Goal: Information Seeking & Learning: Learn about a topic

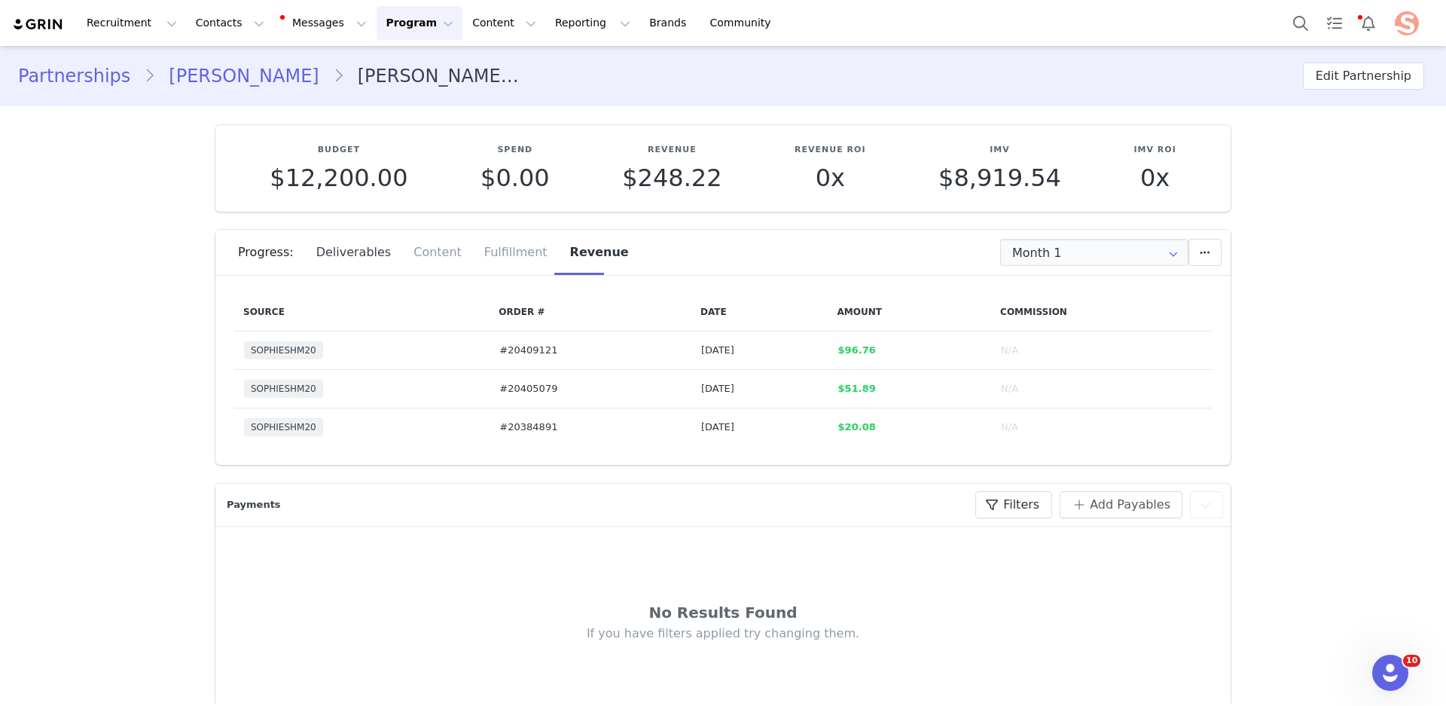
click at [390, 244] on div "Deliverables" at bounding box center [354, 252] width 98 height 45
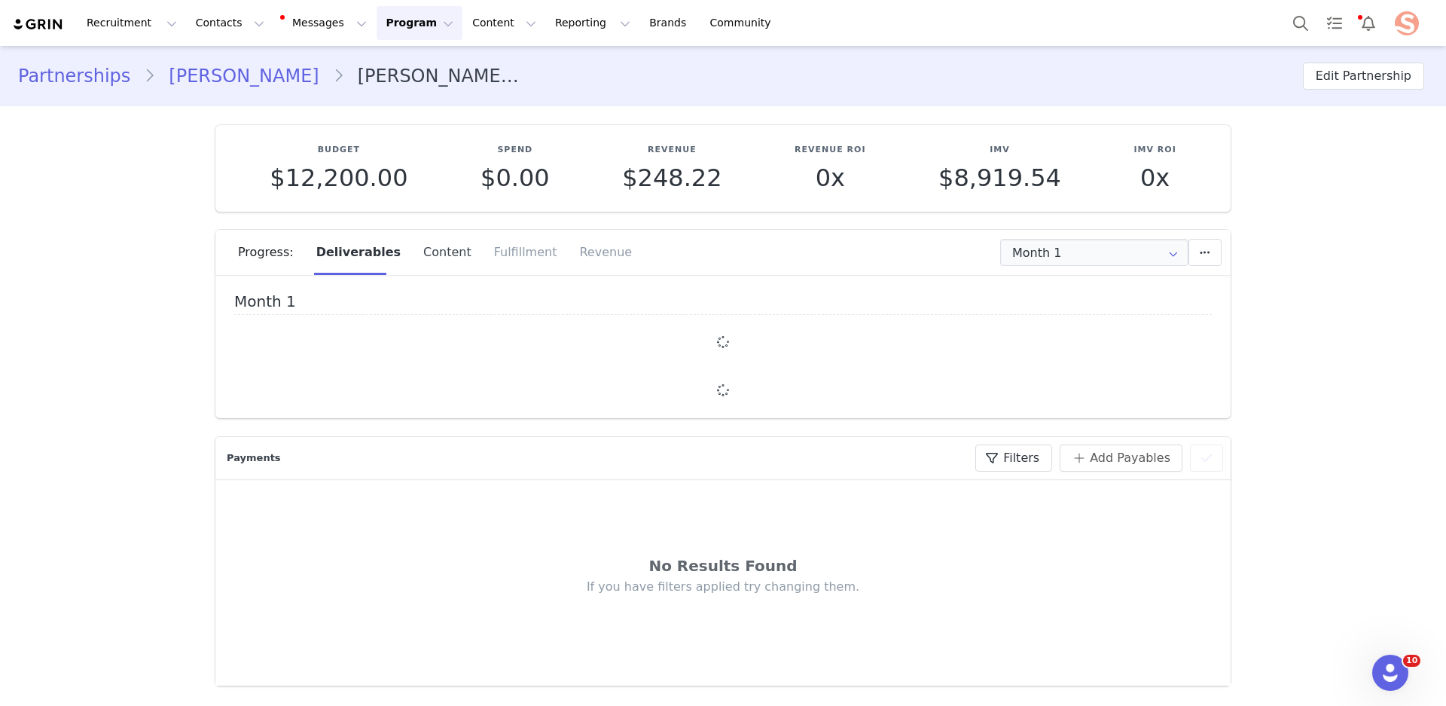
click at [420, 250] on div "Content" at bounding box center [447, 252] width 71 height 45
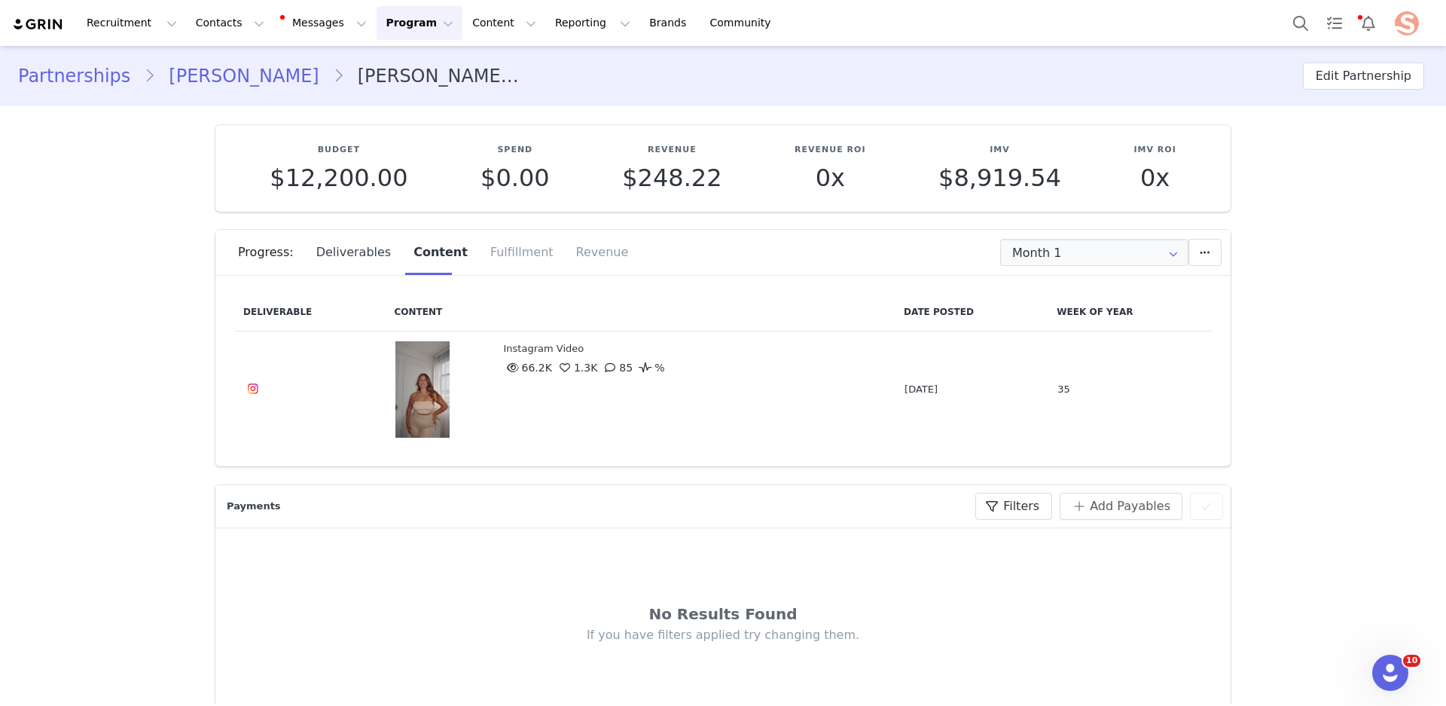
click at [357, 246] on div "Deliverables" at bounding box center [354, 252] width 98 height 45
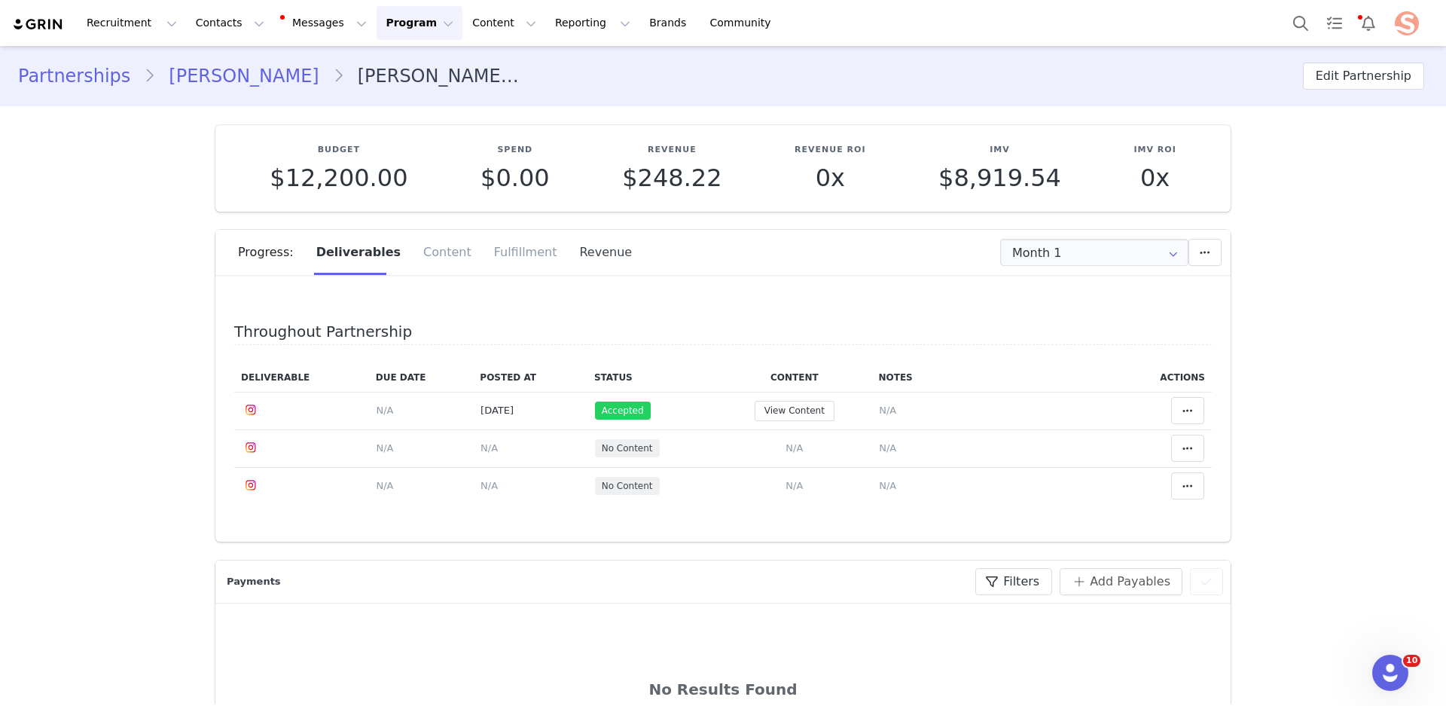
click at [571, 246] on div "Revenue" at bounding box center [600, 252] width 64 height 45
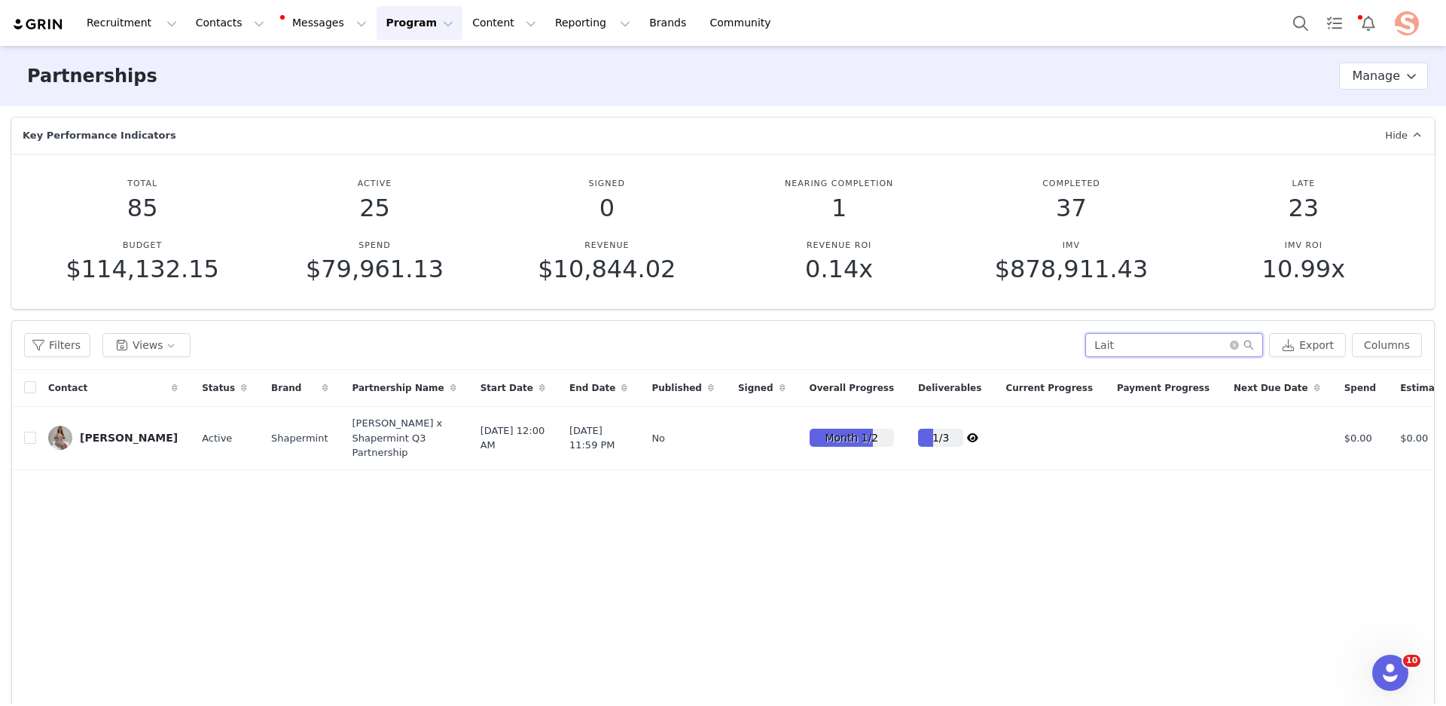
click at [1128, 343] on input "Lait" at bounding box center [1174, 345] width 178 height 24
type input "[PERSON_NAME]"
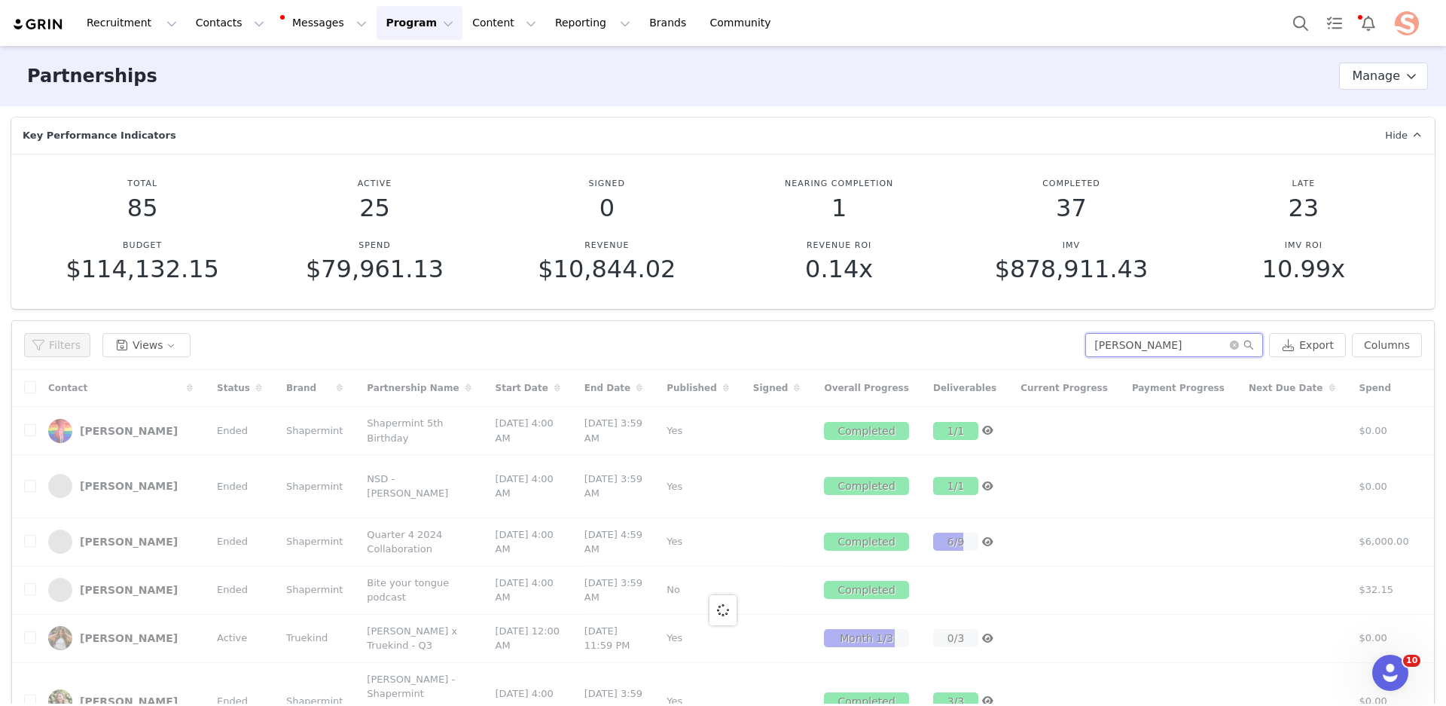
type input "[PERSON_NAME]"
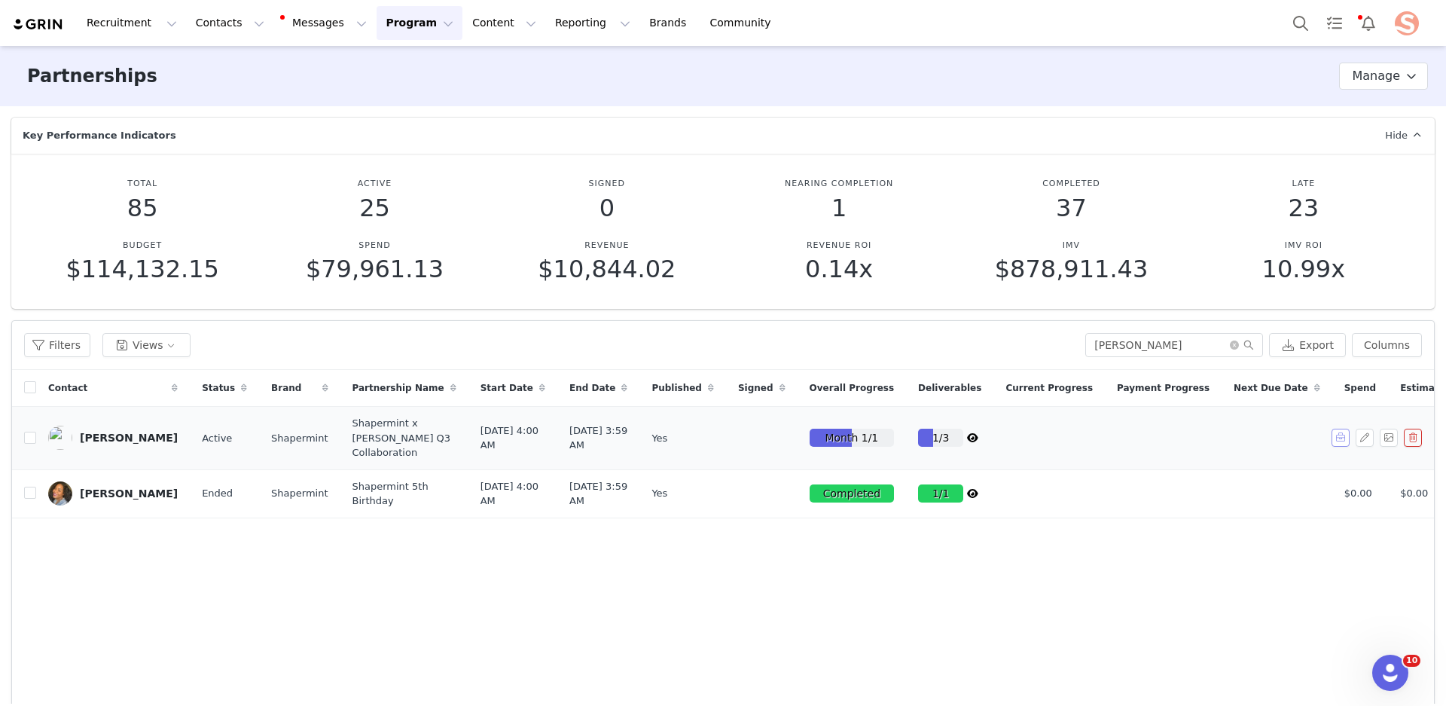
click at [1344, 447] on button "button" at bounding box center [1341, 438] width 18 height 18
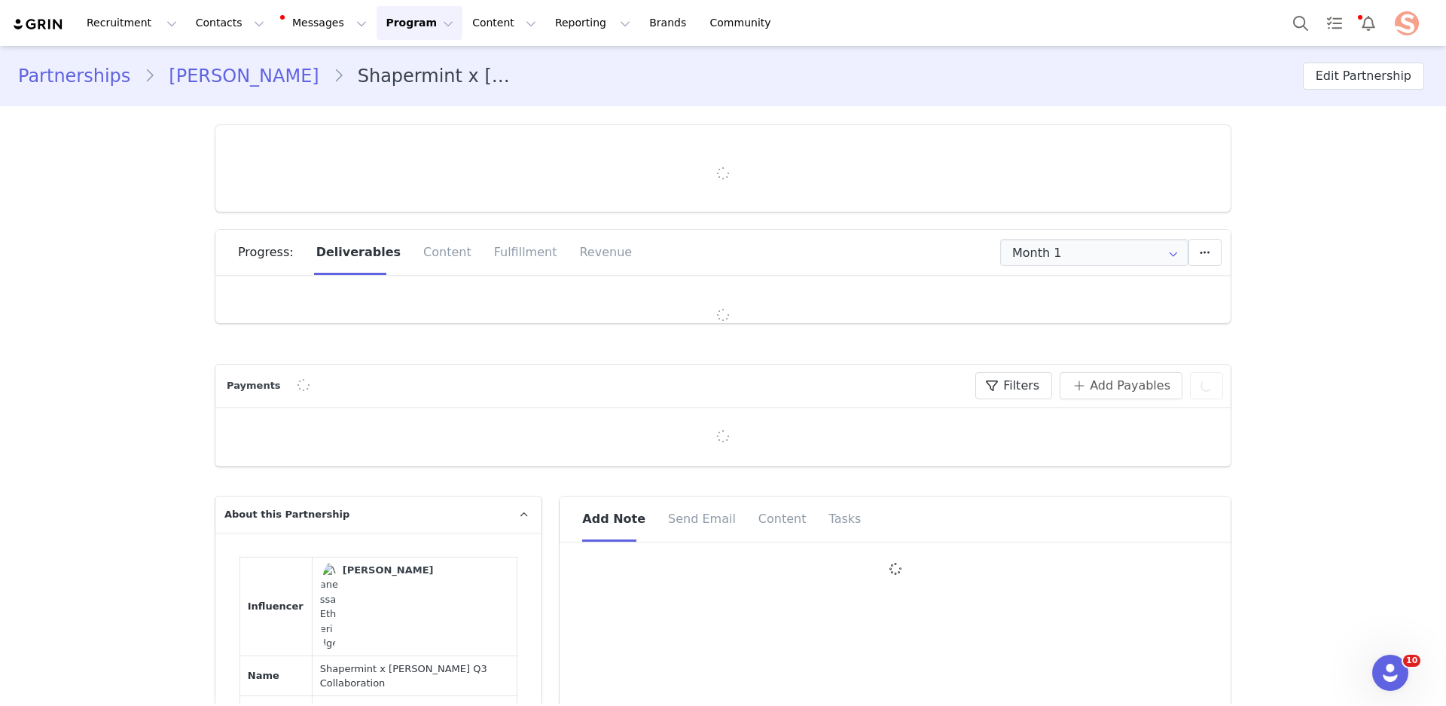
type input "+1 ([GEOGRAPHIC_DATA])"
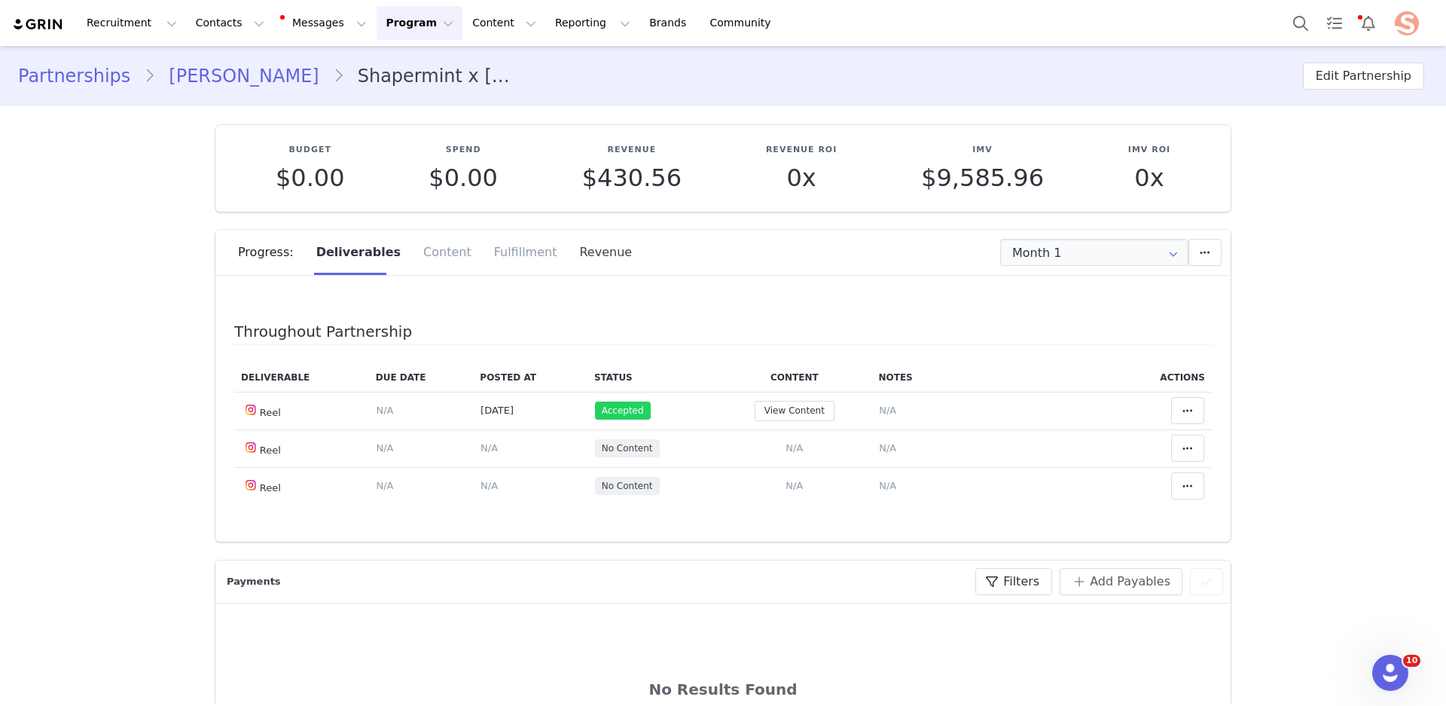
click at [577, 249] on div "Revenue" at bounding box center [600, 252] width 64 height 45
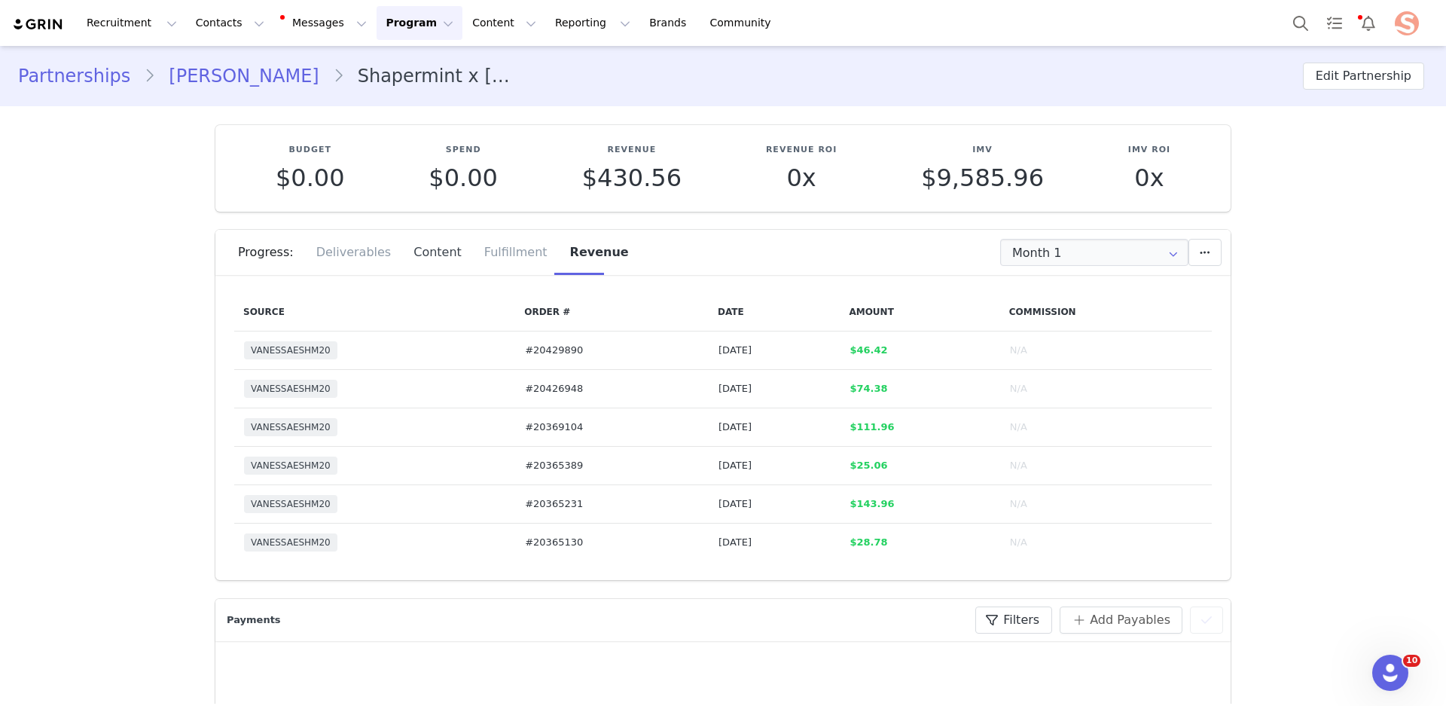
click at [432, 253] on div "Content" at bounding box center [437, 252] width 71 height 45
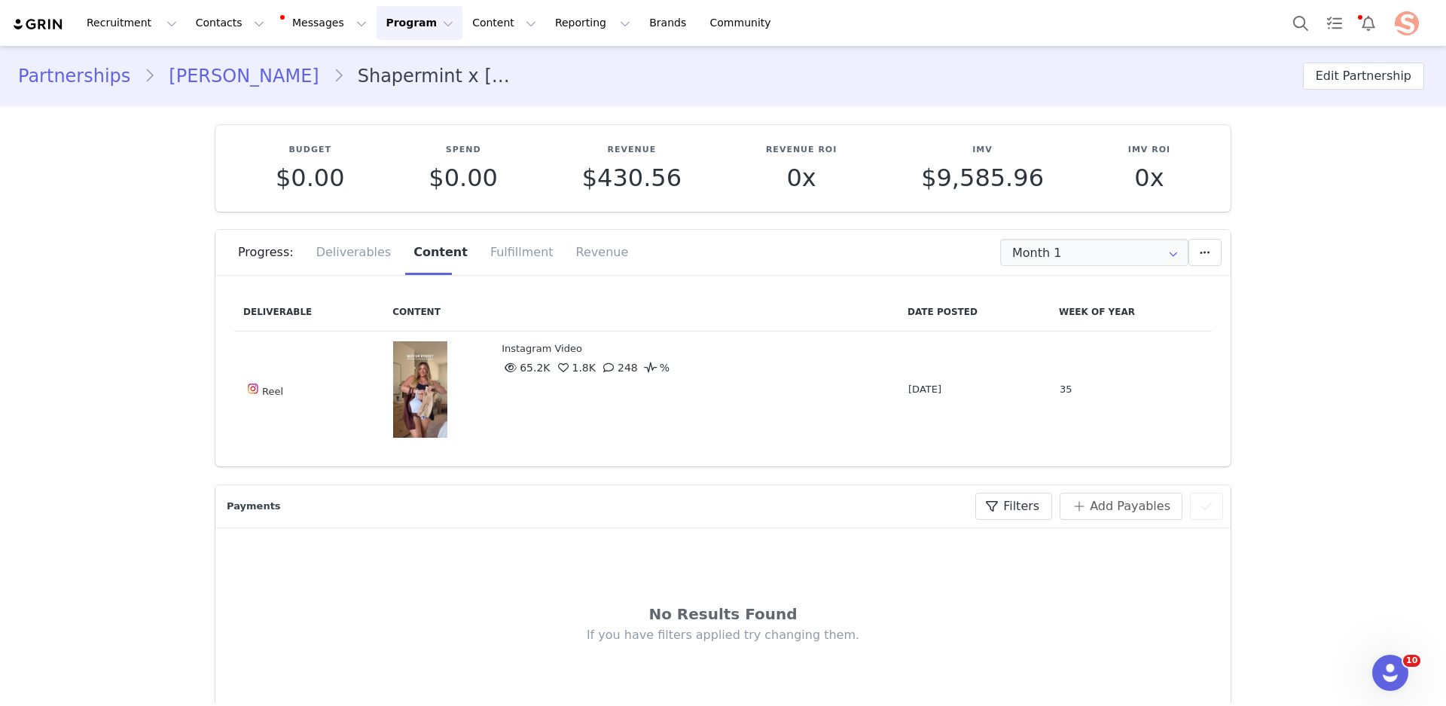
click at [397, 391] on figure at bounding box center [441, 389] width 96 height 96
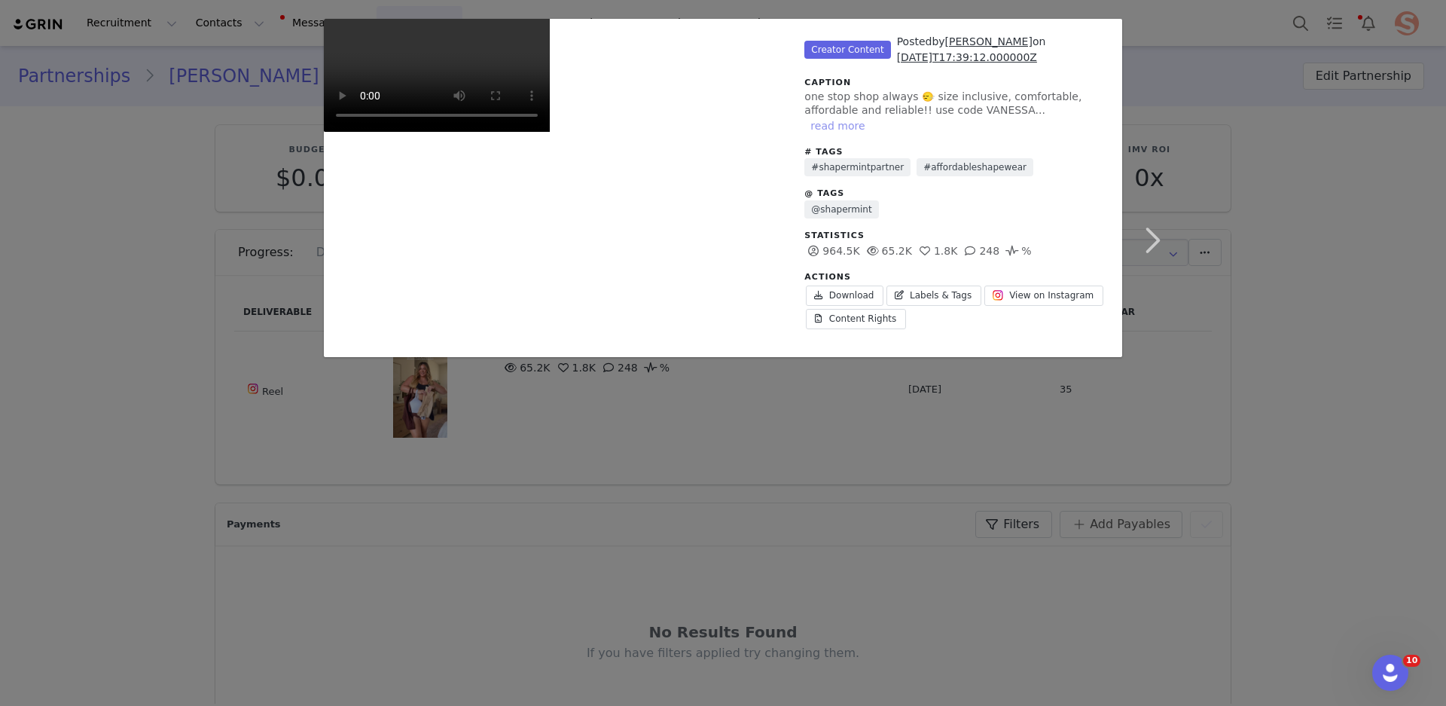
click at [871, 117] on button "read more" at bounding box center [837, 126] width 66 height 18
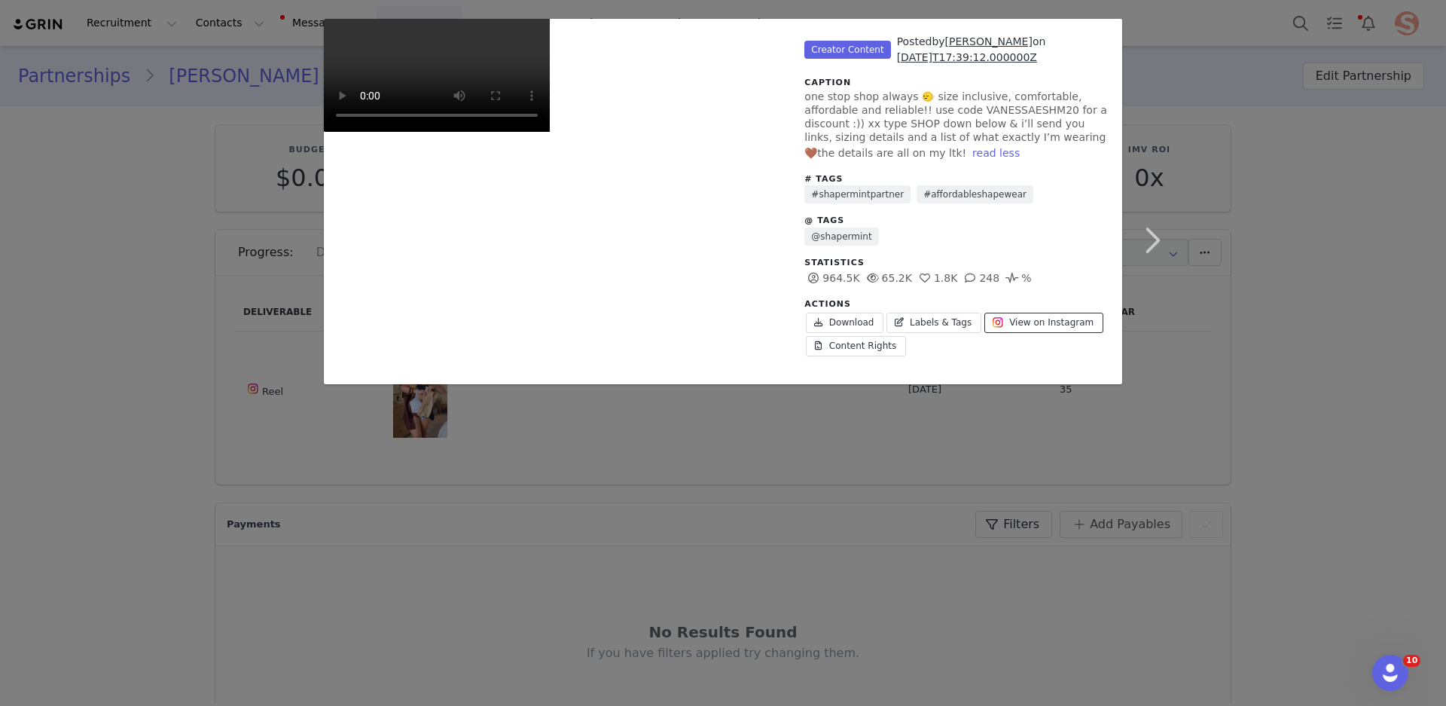
click at [1023, 322] on span "View on Instagram" at bounding box center [1051, 323] width 84 height 14
click at [1278, 429] on div "Unlabeled Creator Content Posted by [PERSON_NAME] on [DATE]T17:39:12.000000Z Ca…" at bounding box center [723, 353] width 1446 height 706
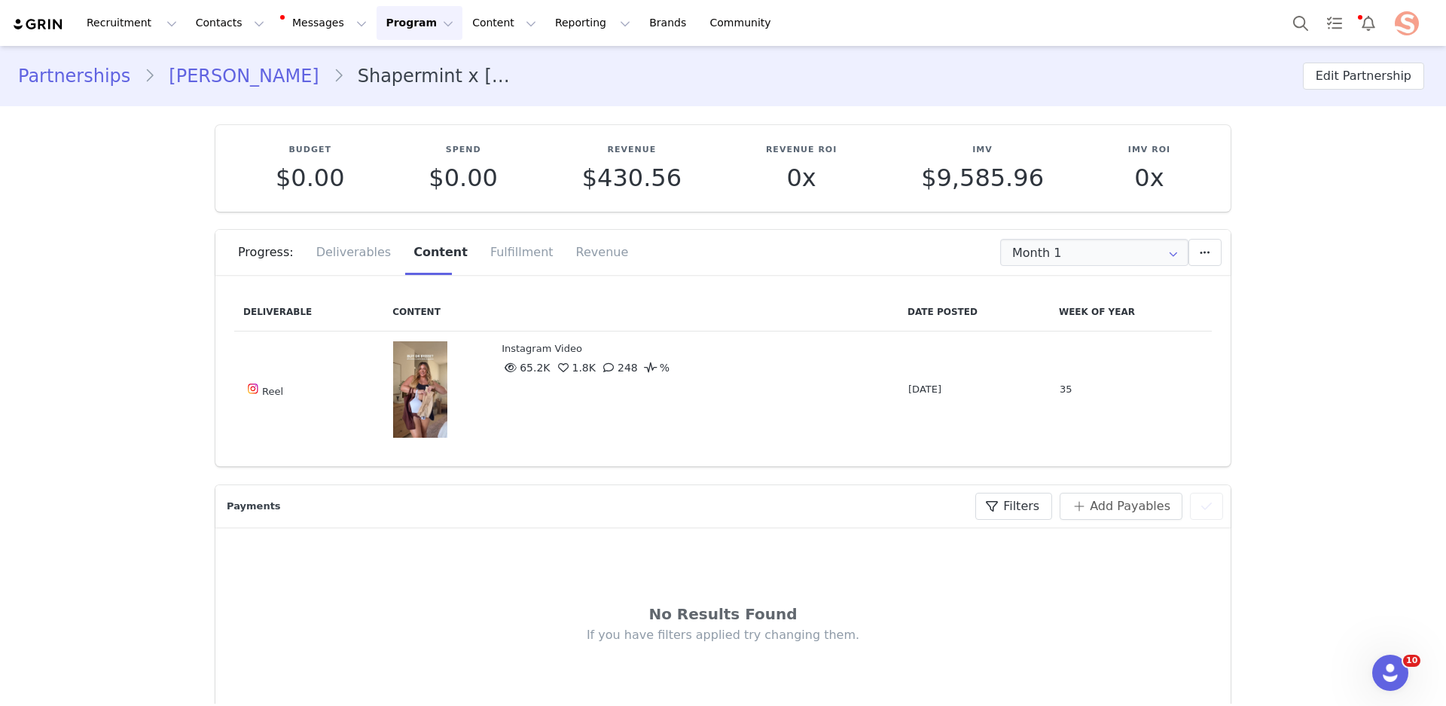
click at [657, 365] on span at bounding box center [651, 368] width 18 height 18
click at [410, 391] on figure at bounding box center [441, 389] width 96 height 96
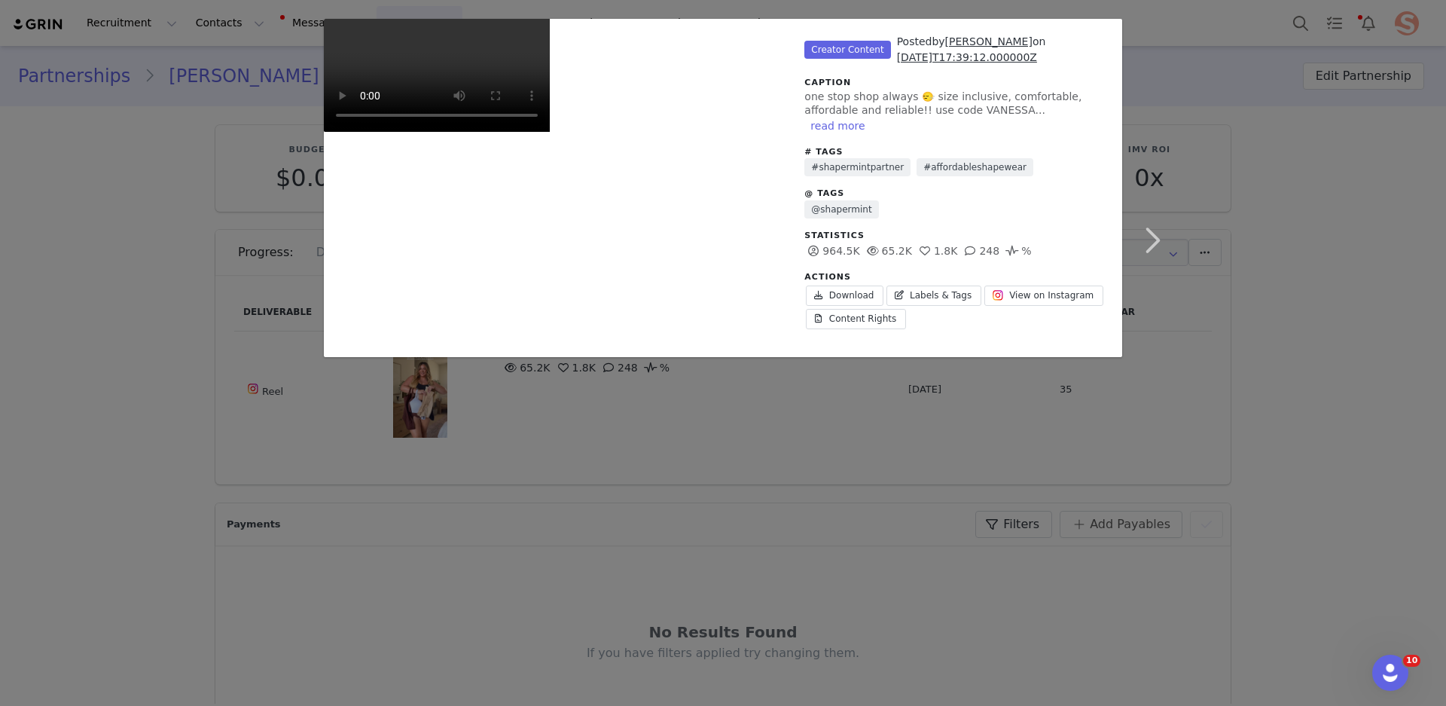
click at [1019, 246] on icon "Unlabeled" at bounding box center [1012, 251] width 14 height 11
click at [1374, 420] on div "Unlabeled Creator Content Posted by [PERSON_NAME] on [DATE]T17:39:12.000000Z Ca…" at bounding box center [723, 353] width 1446 height 706
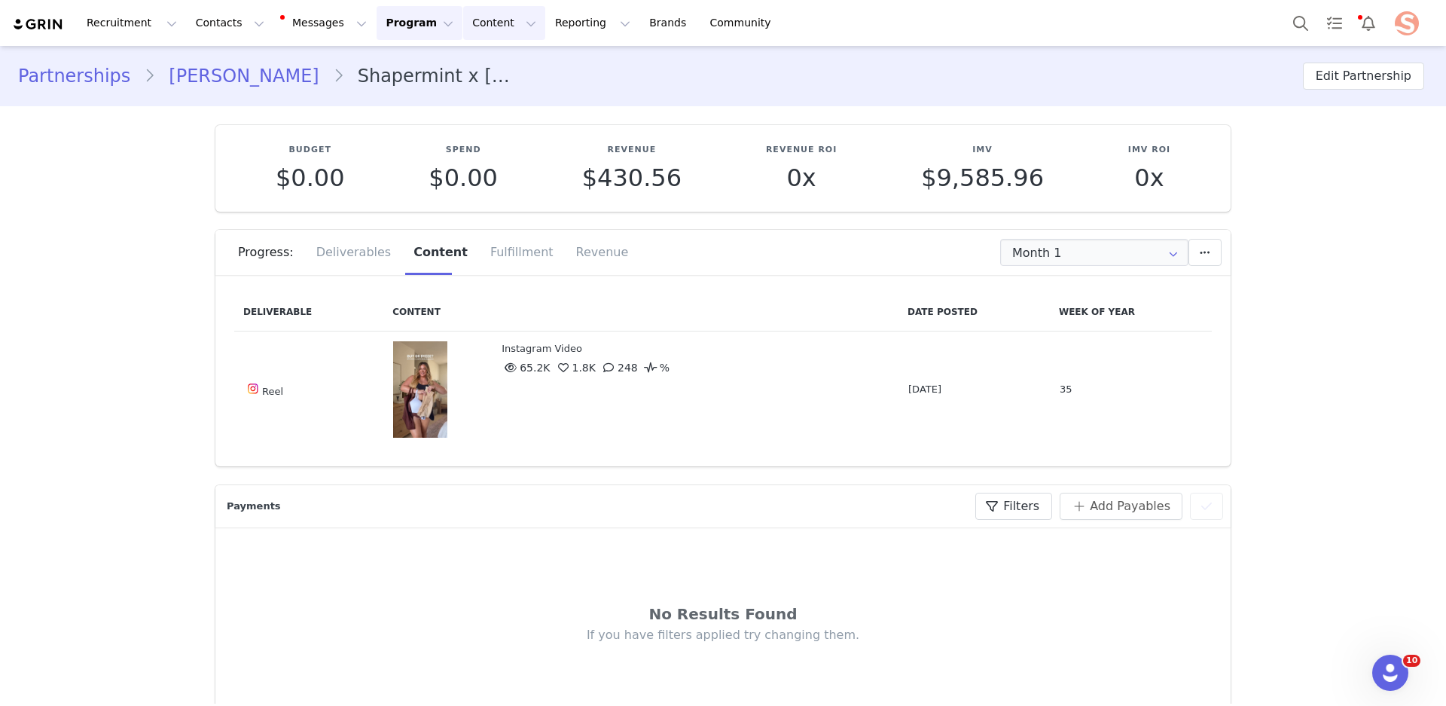
click at [480, 25] on button "Content Content" at bounding box center [504, 23] width 82 height 34
click at [455, 76] on link "Creator Content" at bounding box center [491, 67] width 119 height 28
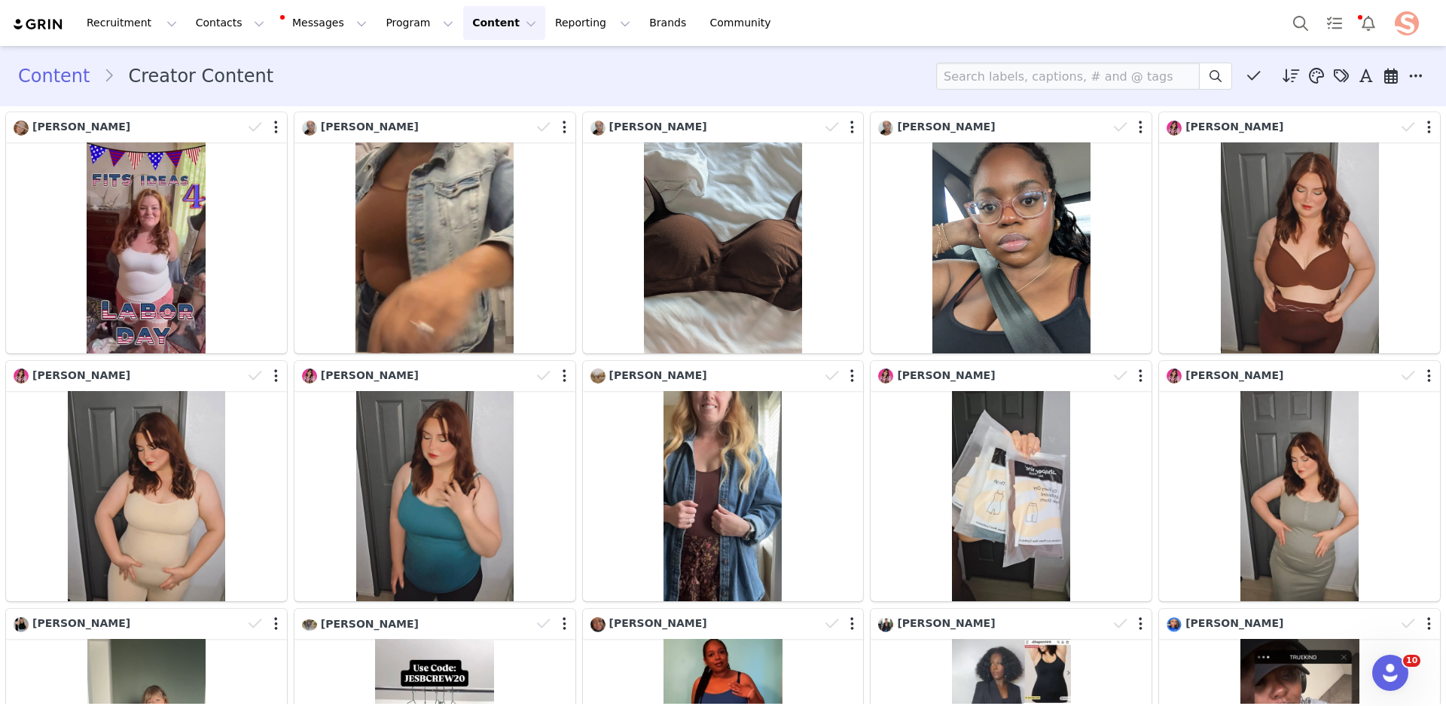
click at [496, 26] on button "Content Content" at bounding box center [504, 23] width 82 height 34
click at [487, 96] on p "Media Library" at bounding box center [480, 95] width 72 height 16
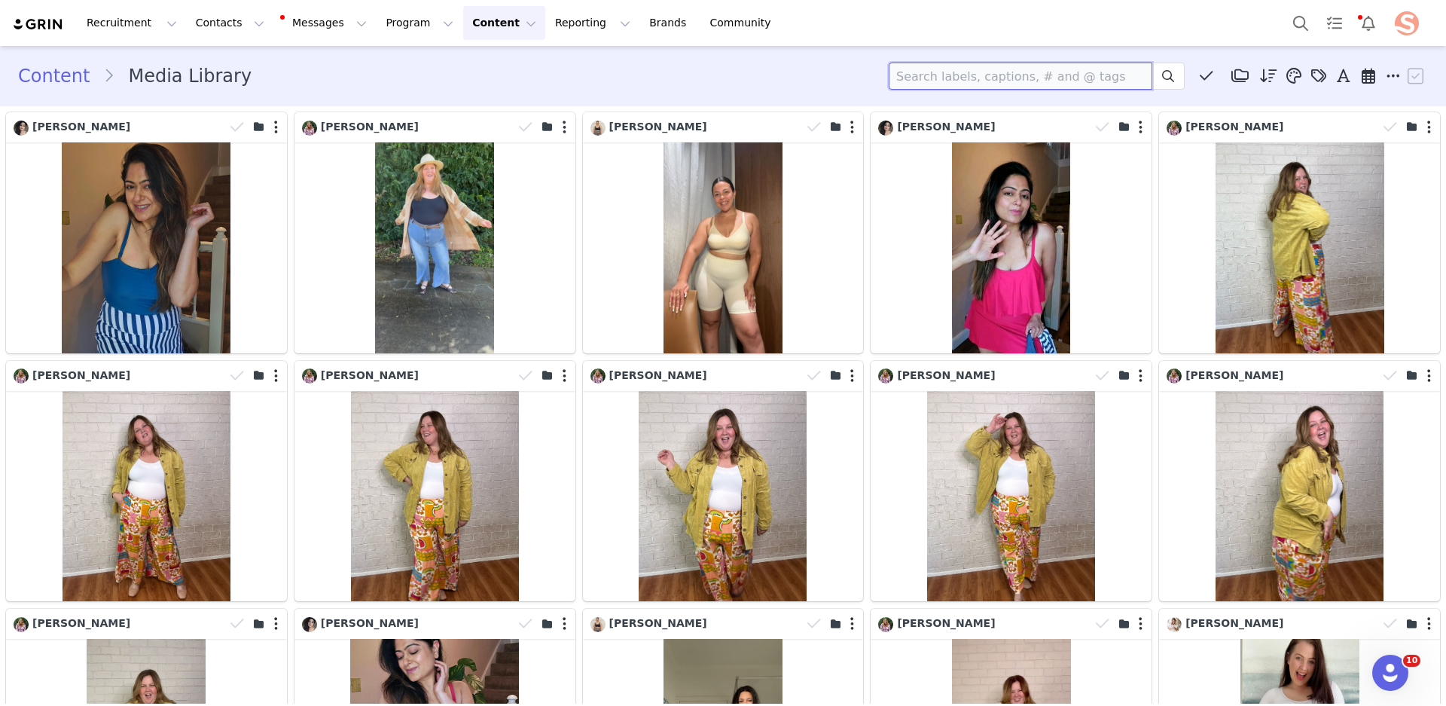
click at [1008, 77] on input at bounding box center [1021, 76] width 264 height 27
type input "[PERSON_NAME]"
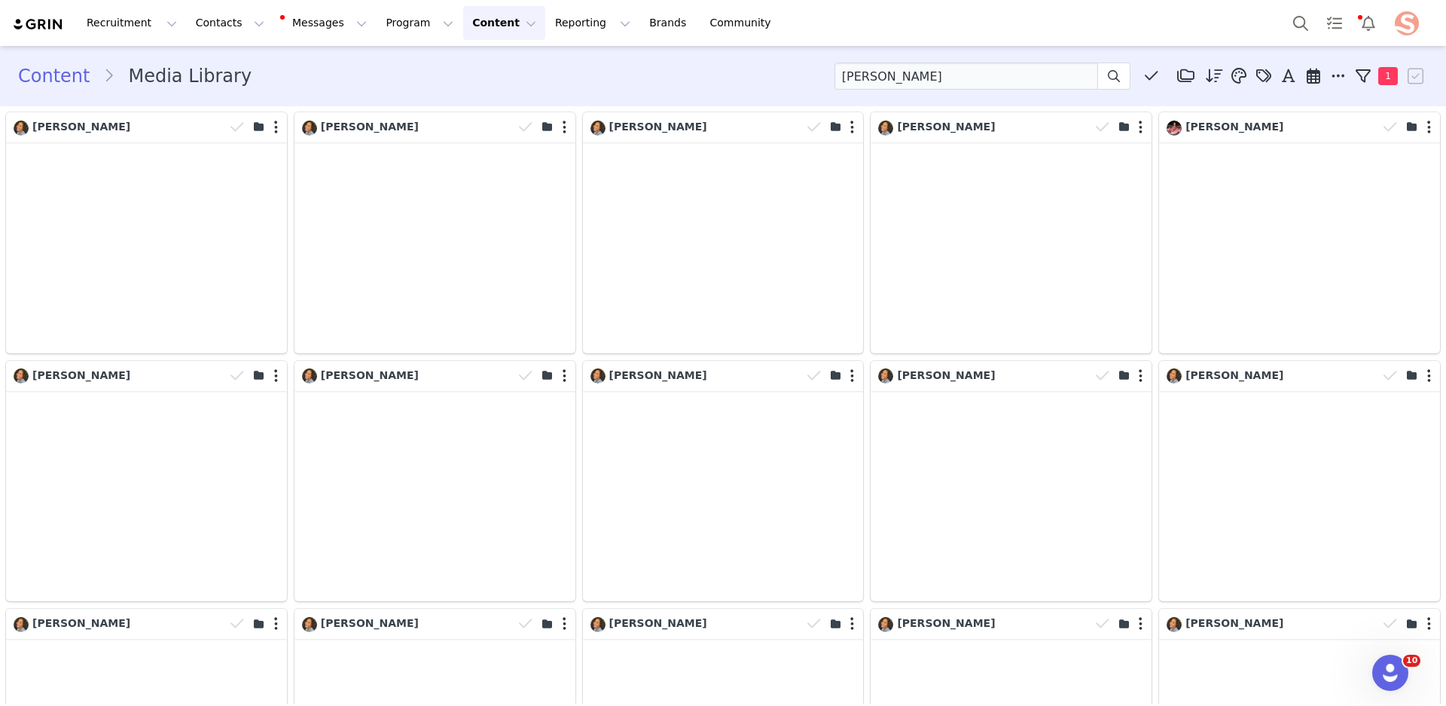
click at [493, 26] on button "Content Content" at bounding box center [504, 23] width 82 height 34
click at [479, 66] on p "Creator Content" at bounding box center [486, 67] width 84 height 16
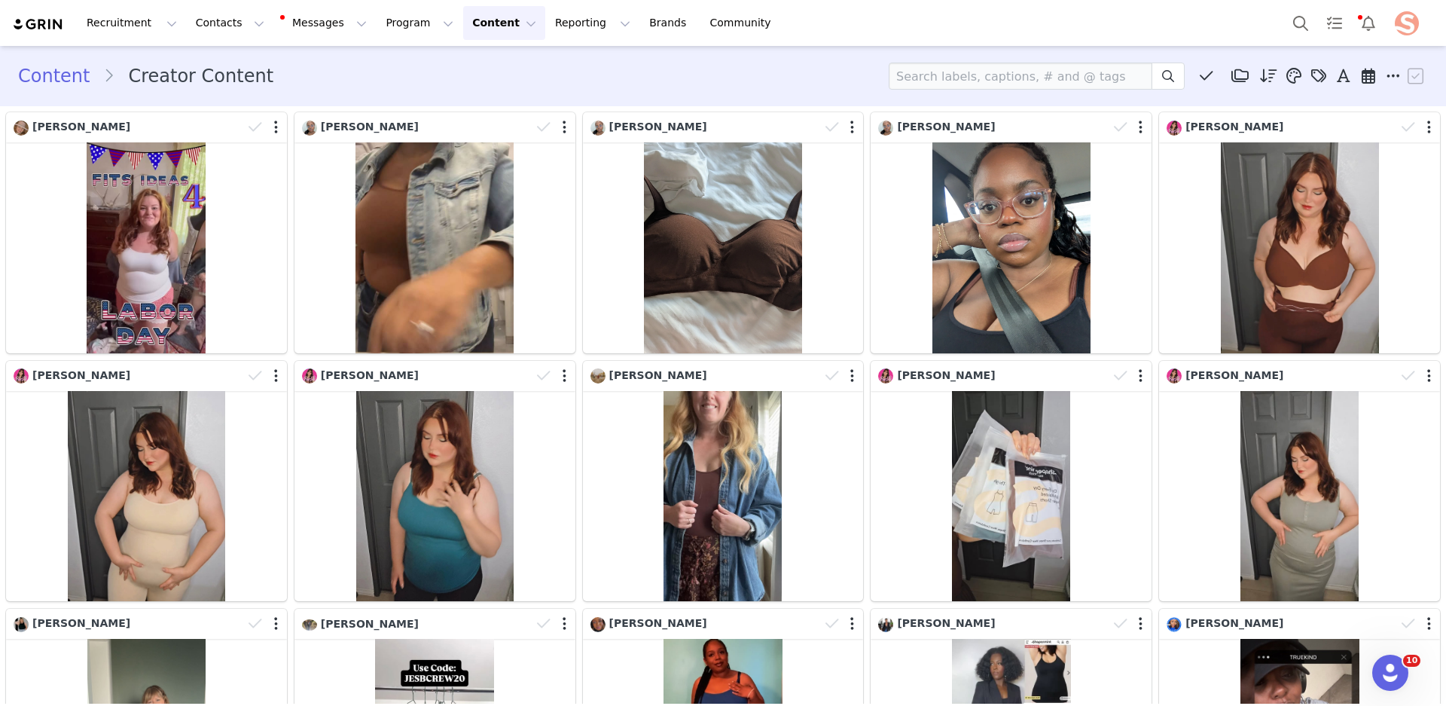
click at [969, 57] on div "Content Creator Content Media Library (3083) BAP Ads (313) UK Creators (150) [D…" at bounding box center [723, 75] width 1446 height 51
click at [969, 72] on input at bounding box center [1021, 76] width 264 height 27
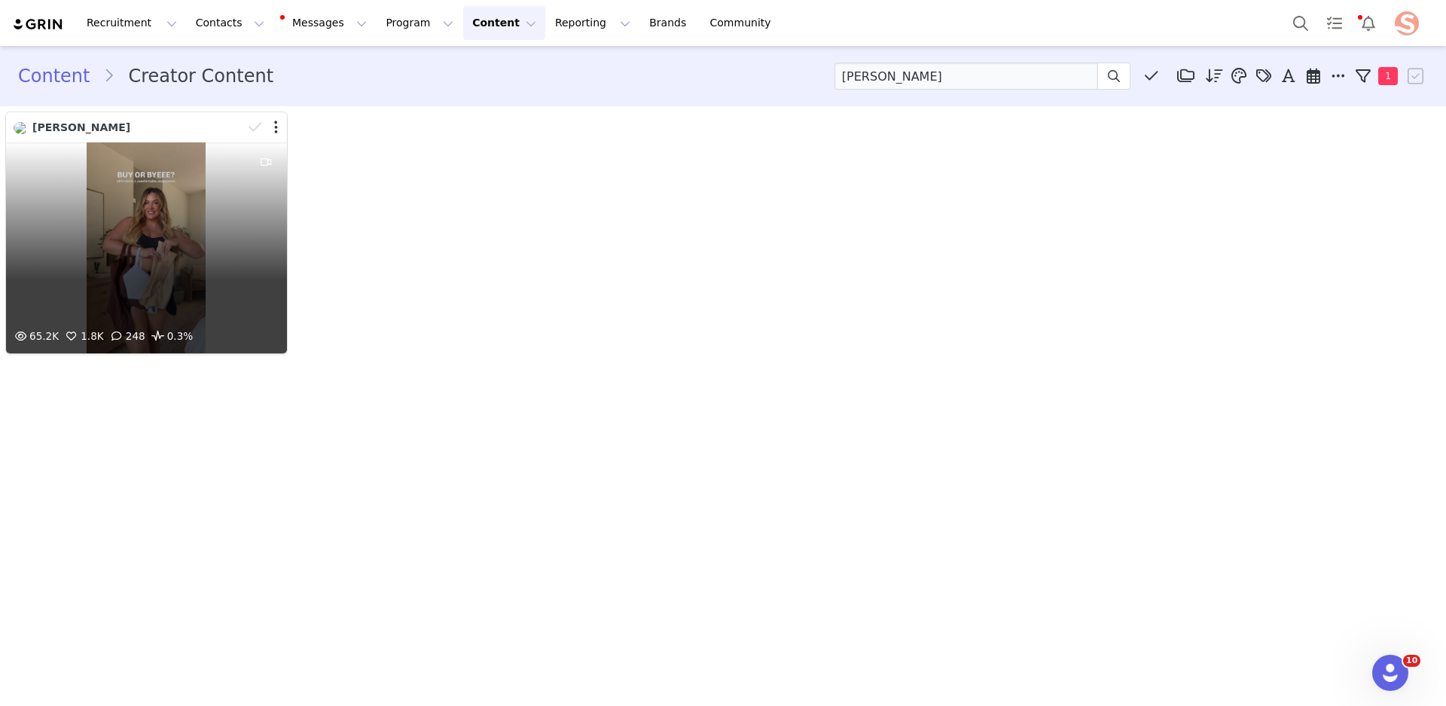
click at [179, 257] on div "65.2K 1.8K 248 0.3%" at bounding box center [146, 247] width 281 height 211
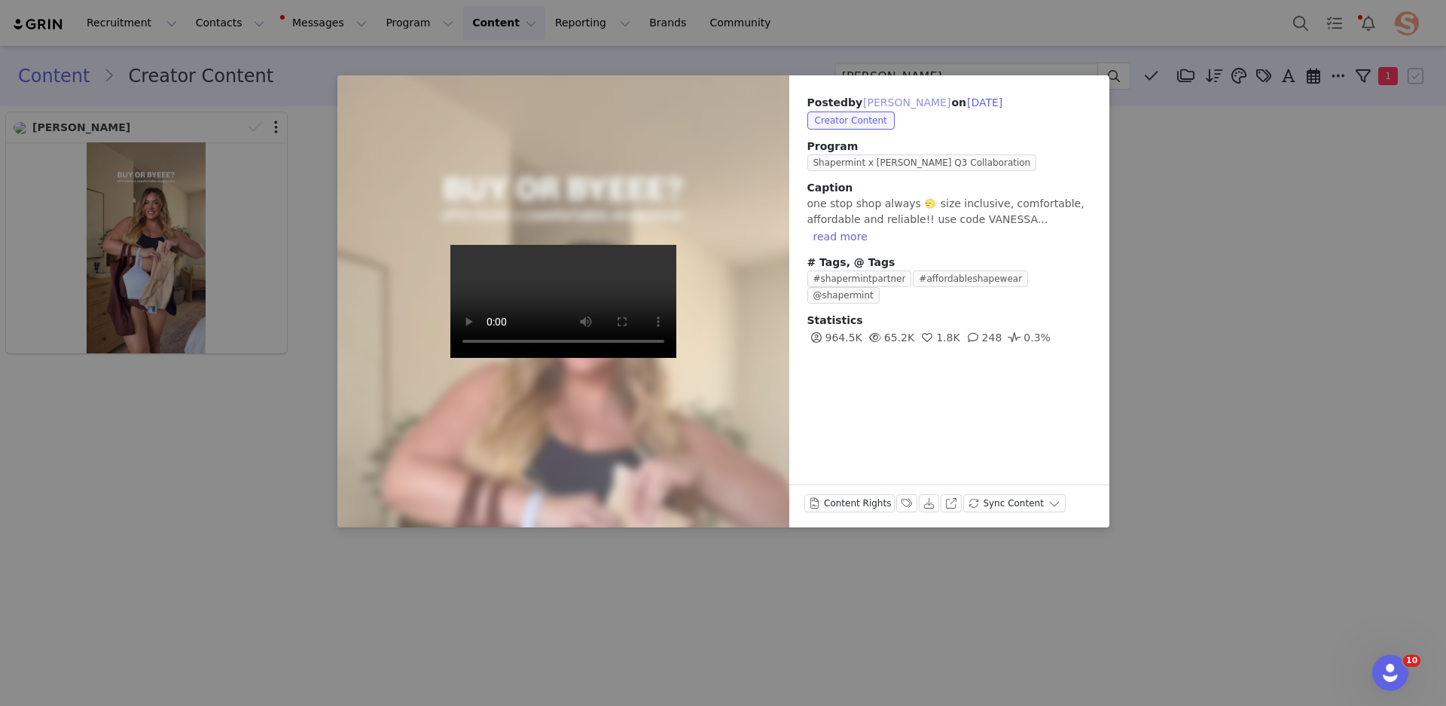
click at [875, 102] on button "[PERSON_NAME]" at bounding box center [906, 102] width 89 height 18
type input "[PERSON_NAME]"
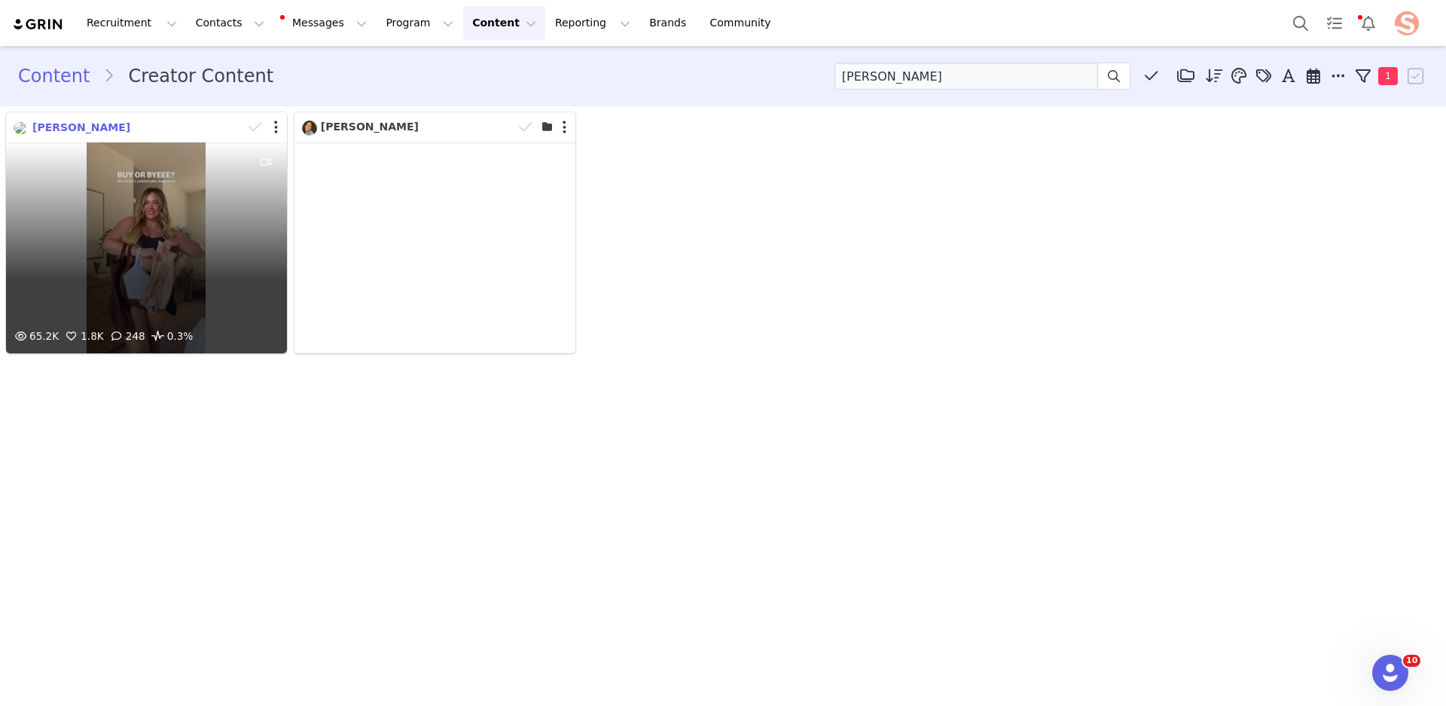
click at [17, 126] on img at bounding box center [21, 128] width 15 height 12
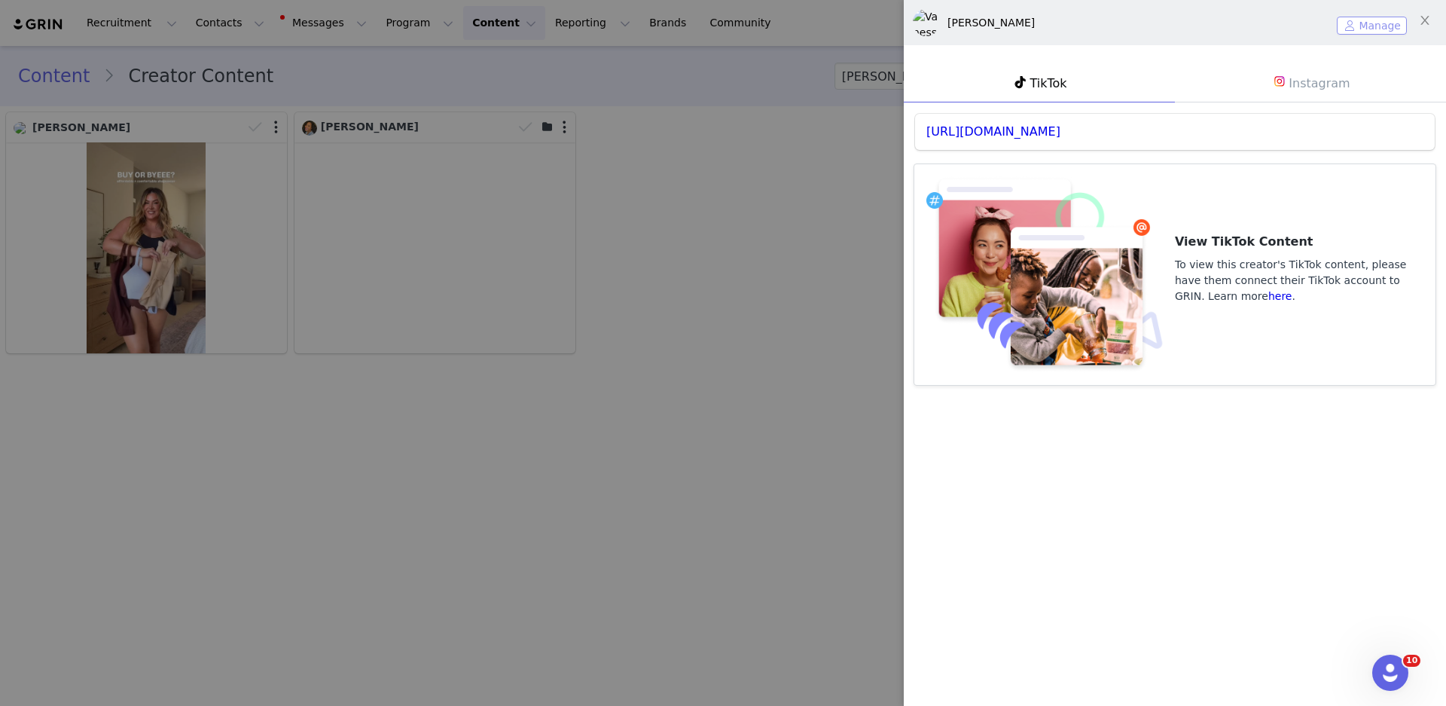
click at [1371, 24] on button "Manage" at bounding box center [1372, 26] width 70 height 18
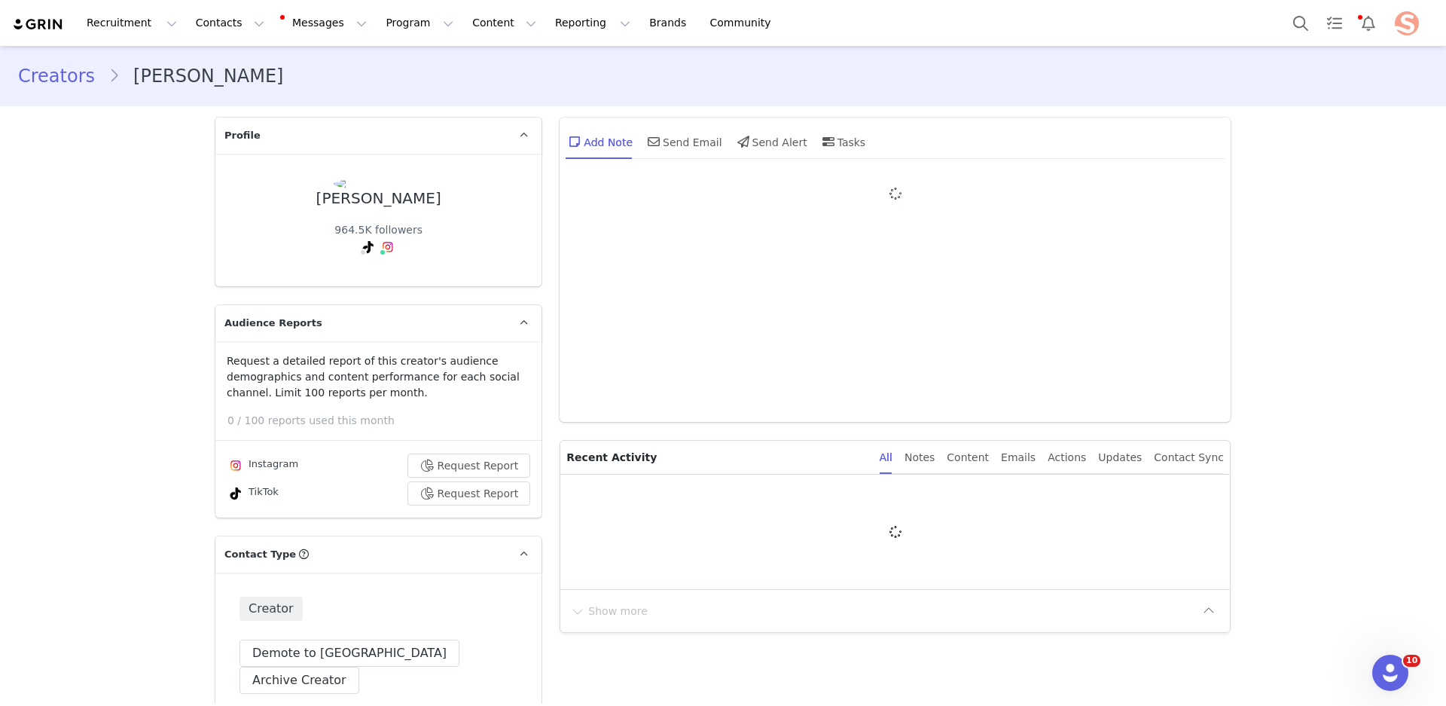
type input "+1 ([GEOGRAPHIC_DATA])"
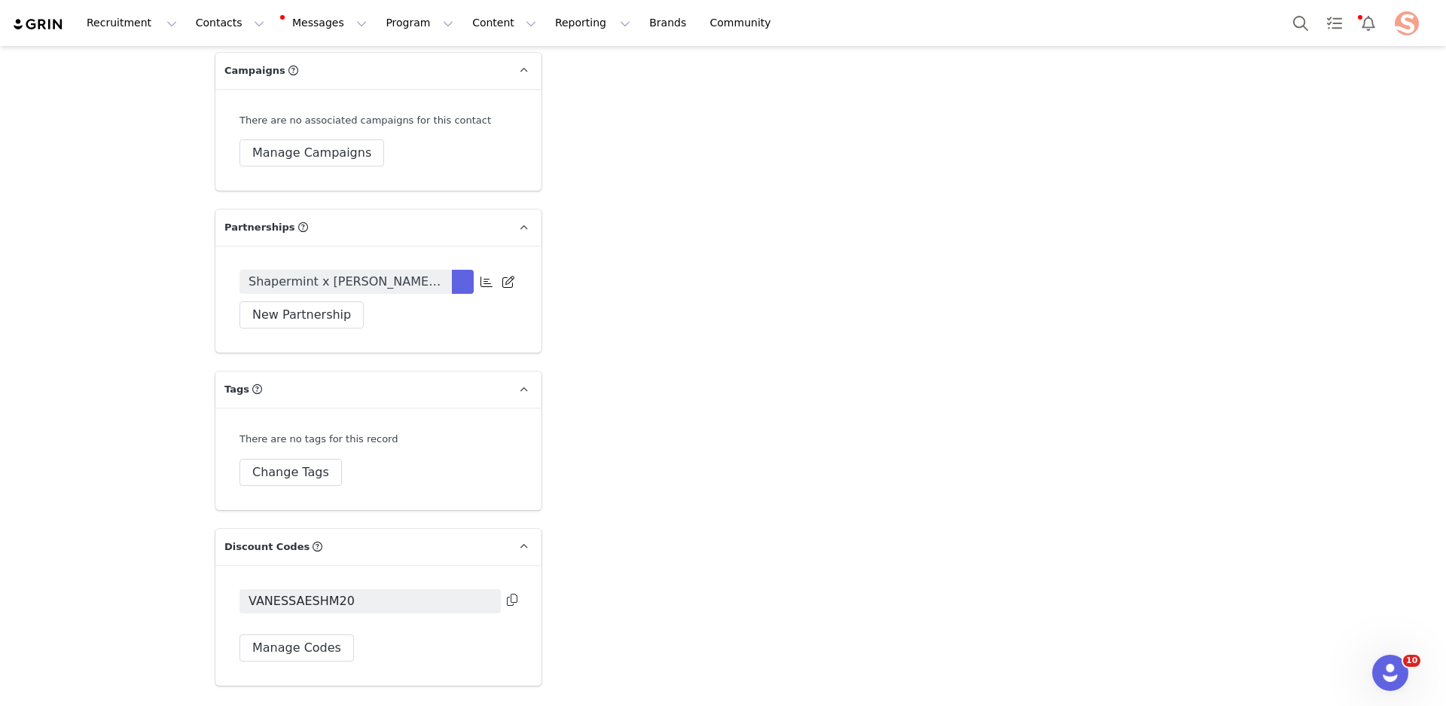
scroll to position [4221, 0]
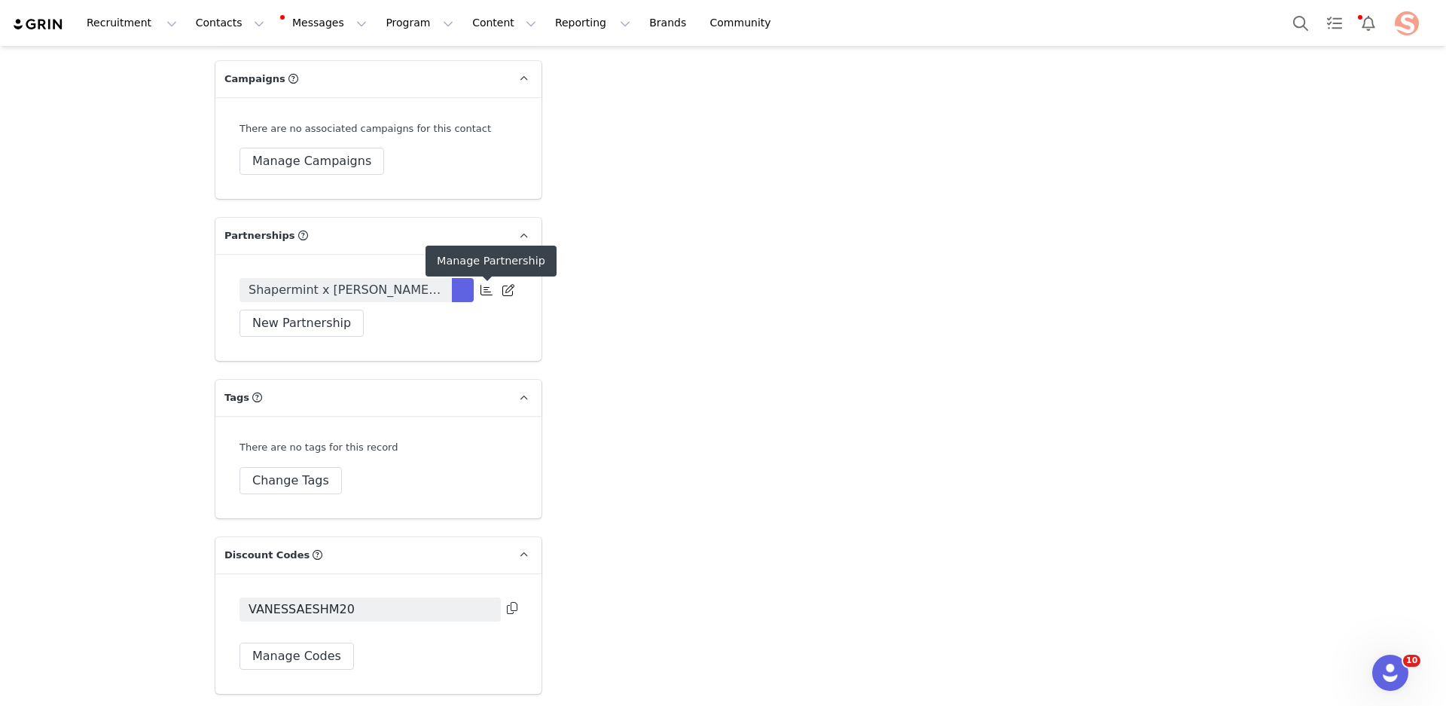
click at [484, 294] on icon at bounding box center [487, 290] width 12 height 12
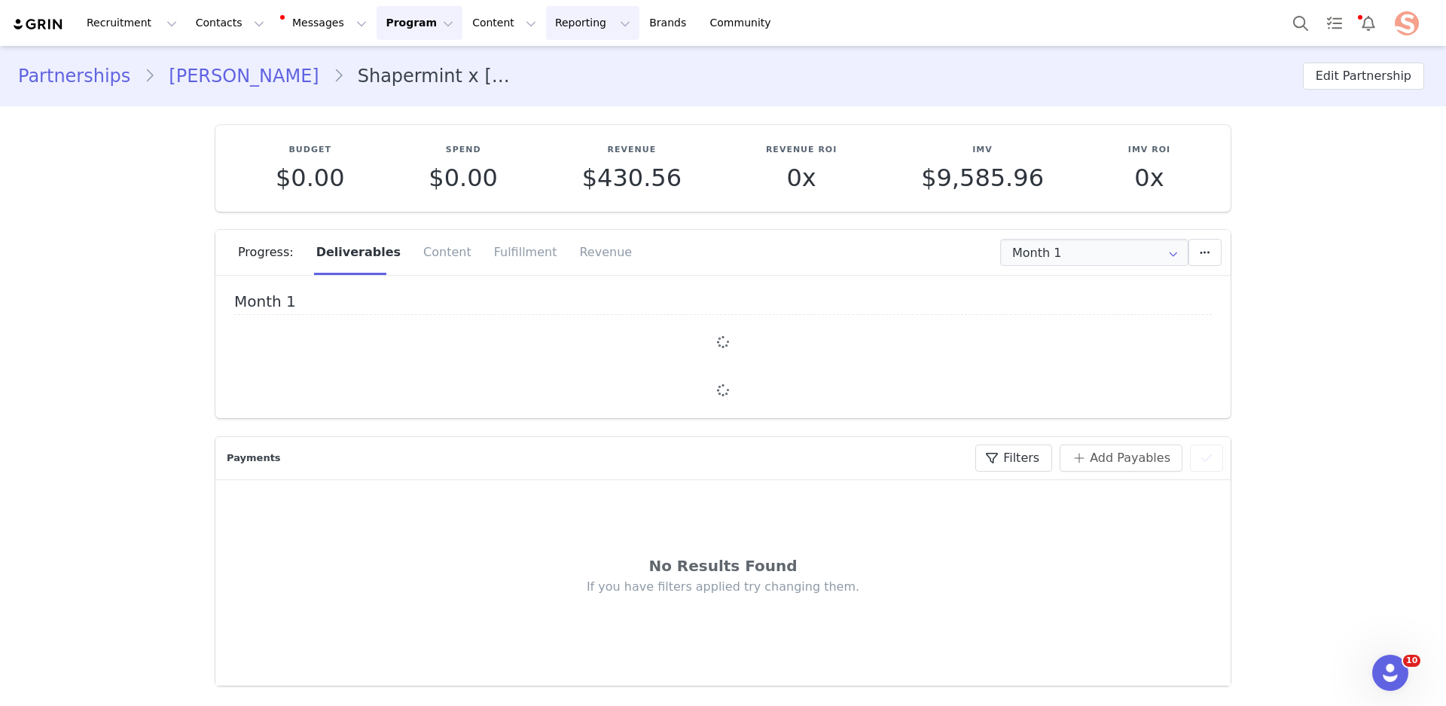
type input "+1 ([GEOGRAPHIC_DATA])"
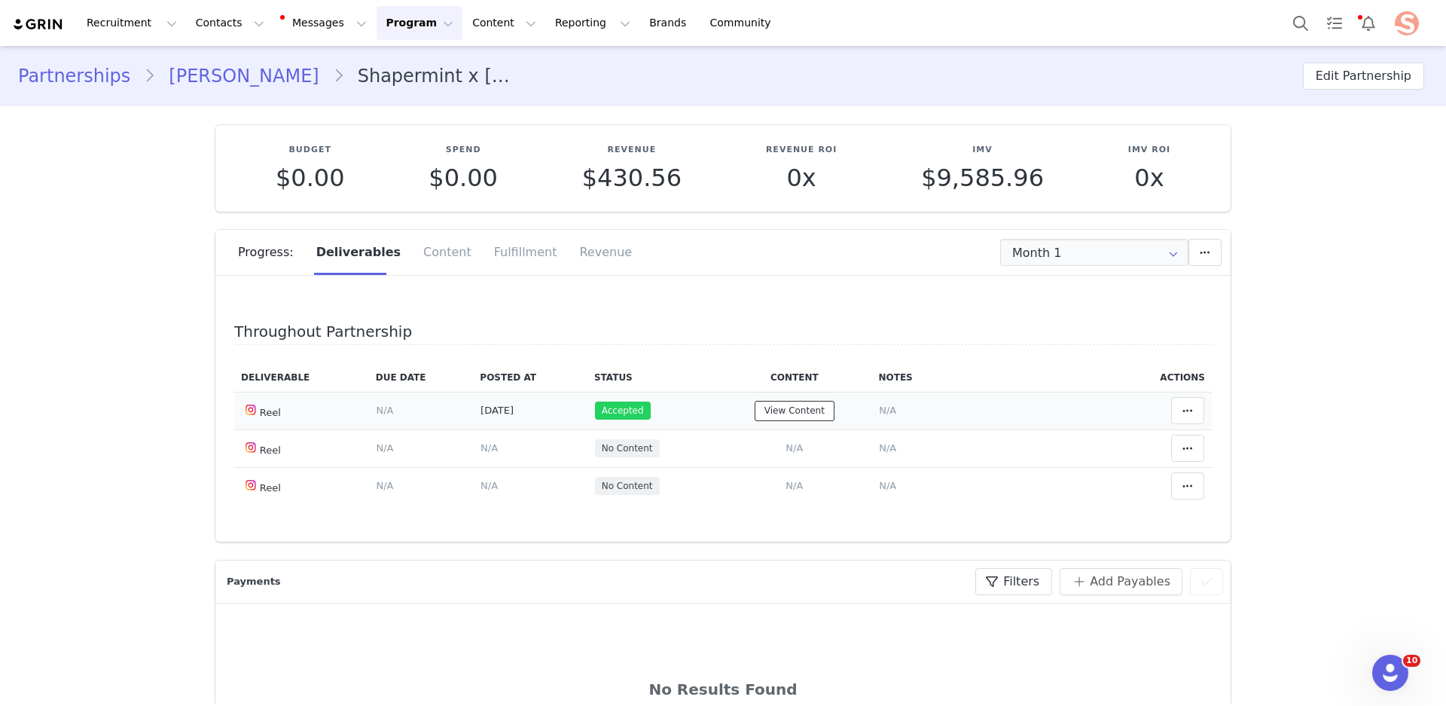
click at [767, 416] on button "View Content" at bounding box center [795, 411] width 80 height 20
click at [770, 603] on div "No Results Found If you have filters applied try changing them." at bounding box center [722, 706] width 1015 height 206
click at [446, 249] on div "Content" at bounding box center [447, 252] width 71 height 45
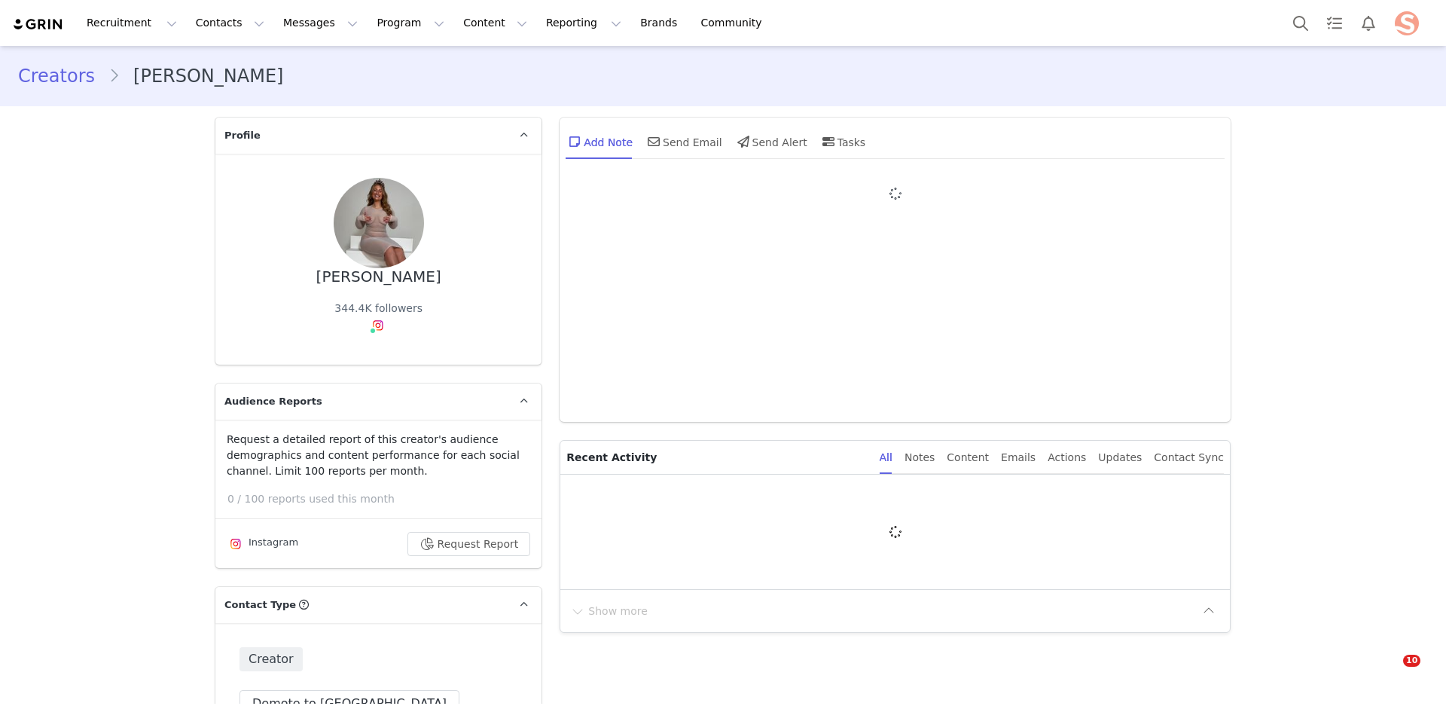
type input "+1 ([GEOGRAPHIC_DATA])"
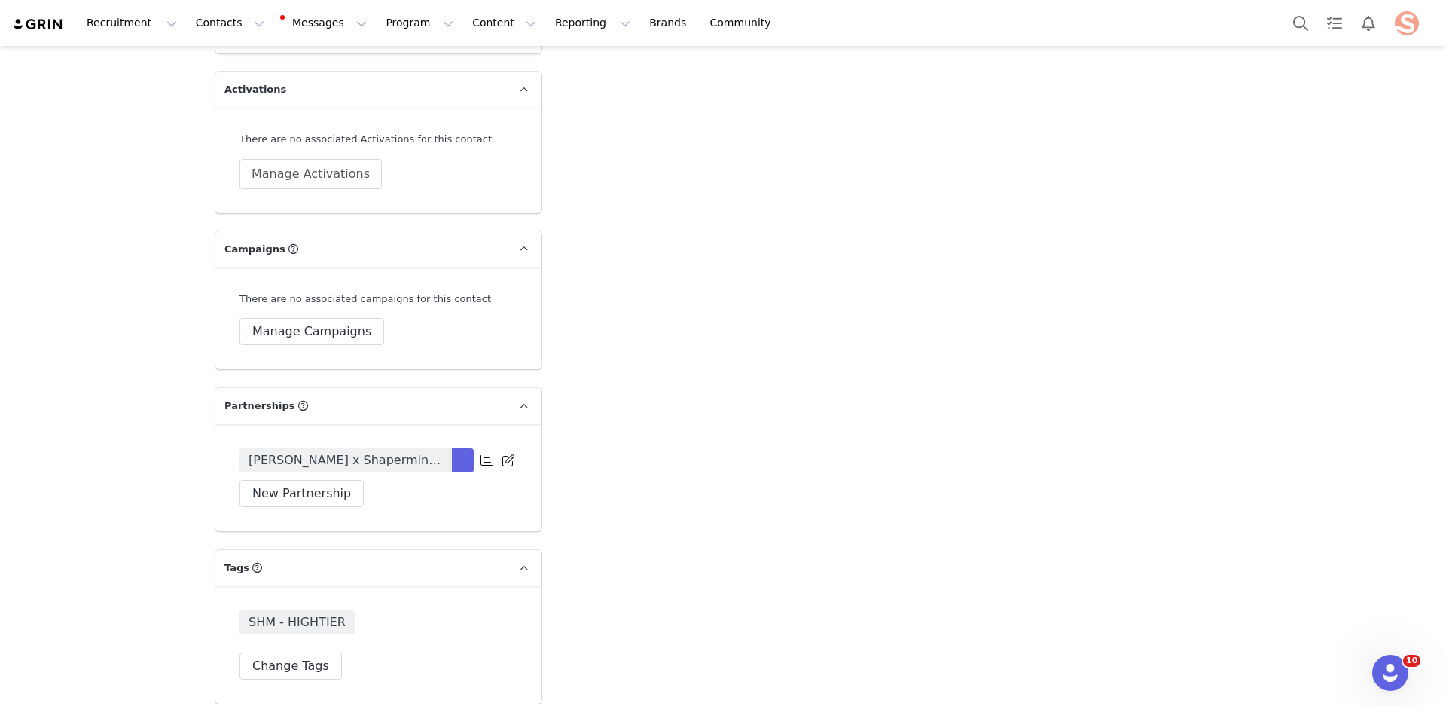
scroll to position [4594, 0]
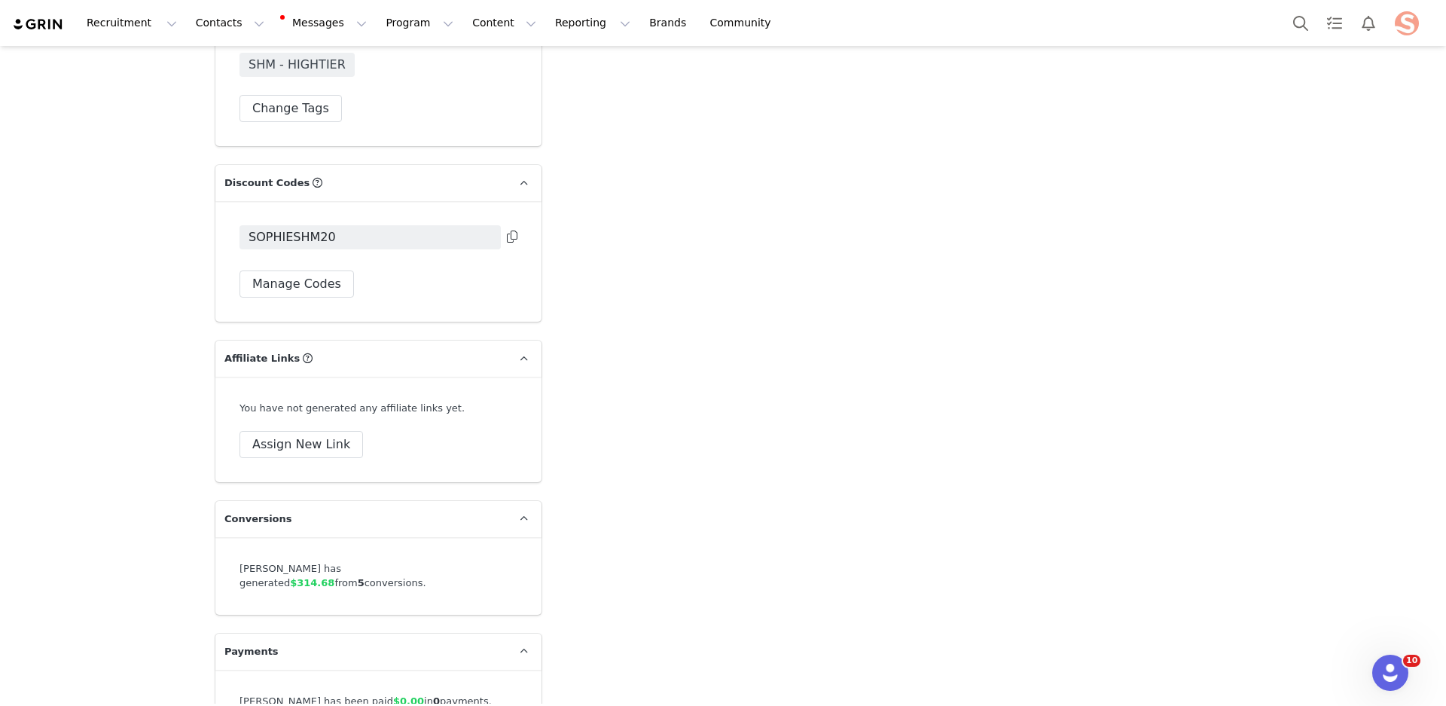
click at [514, 230] on icon at bounding box center [512, 236] width 11 height 12
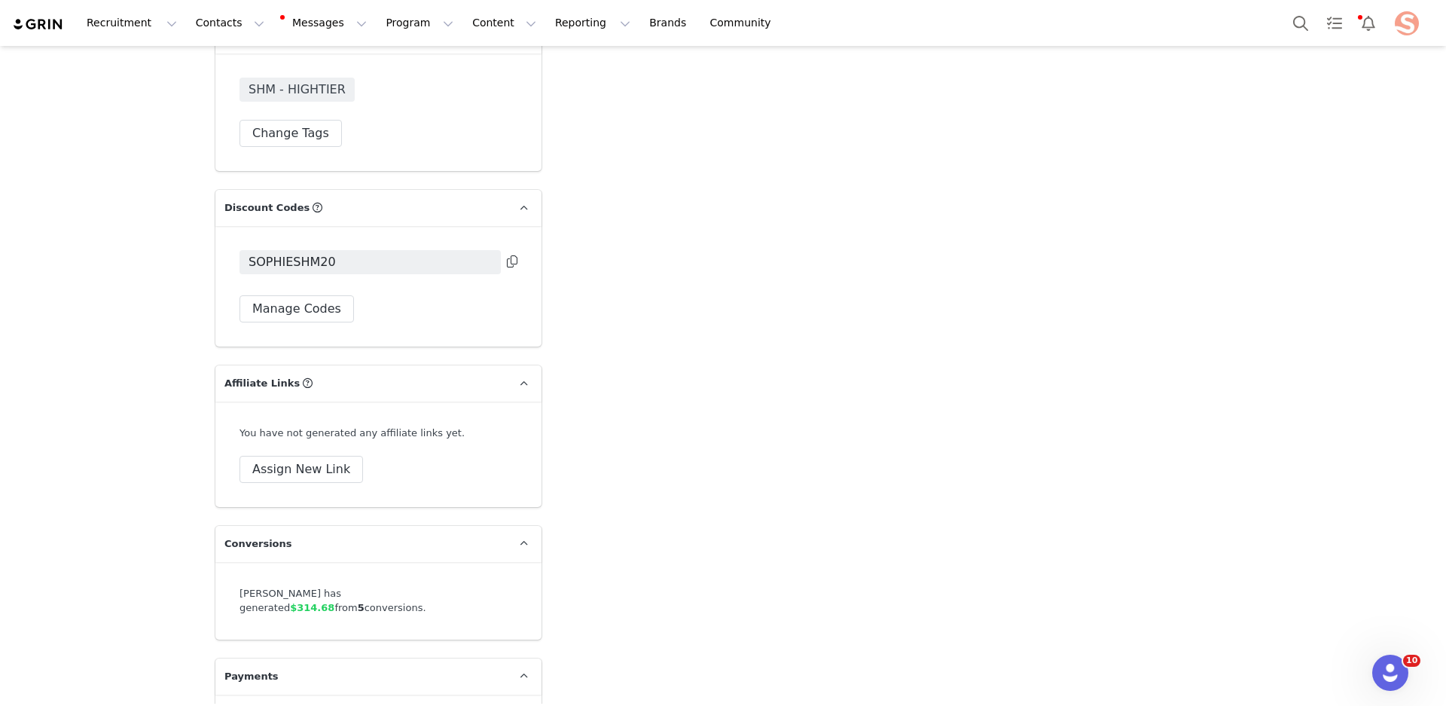
scroll to position [4566, 0]
